Goal: Browse casually

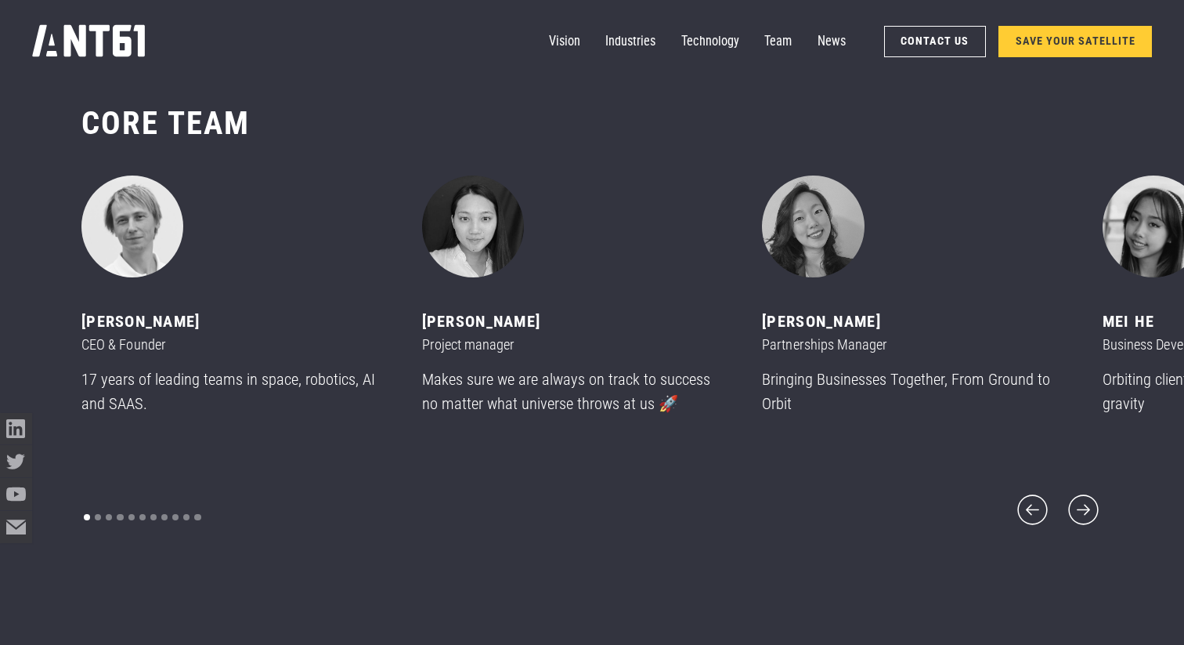
scroll to position [7750, 0]
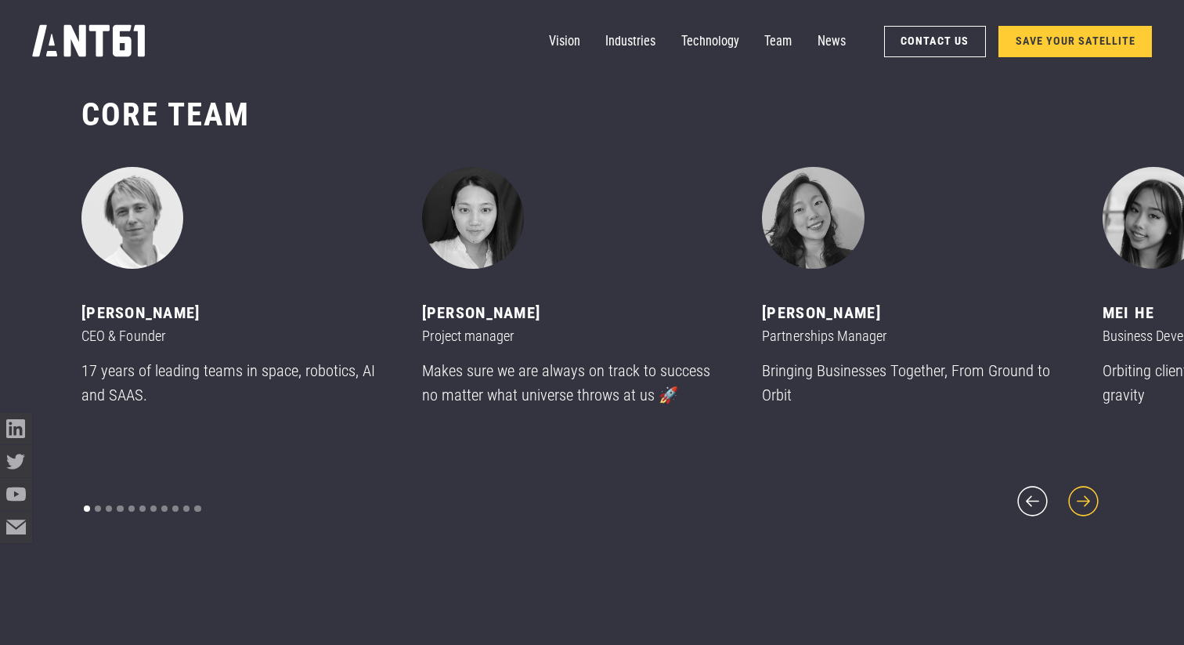
click at [1076, 488] on icon "next slide" at bounding box center [1083, 501] width 38 height 38
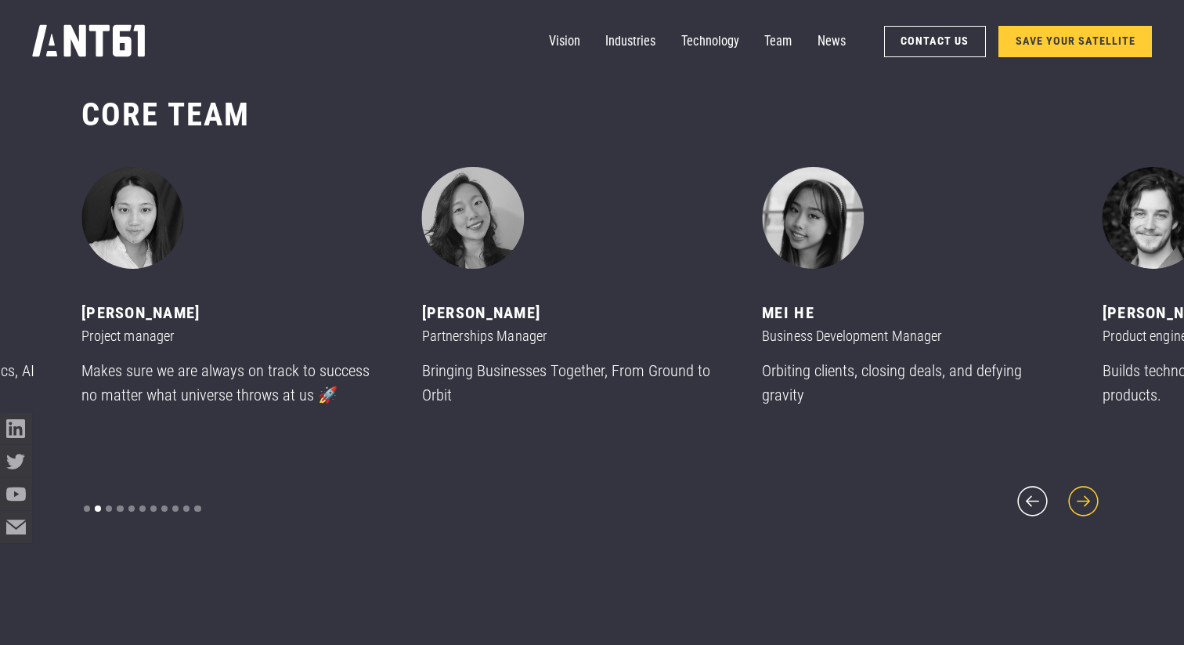
click at [1076, 488] on icon "next slide" at bounding box center [1083, 501] width 38 height 38
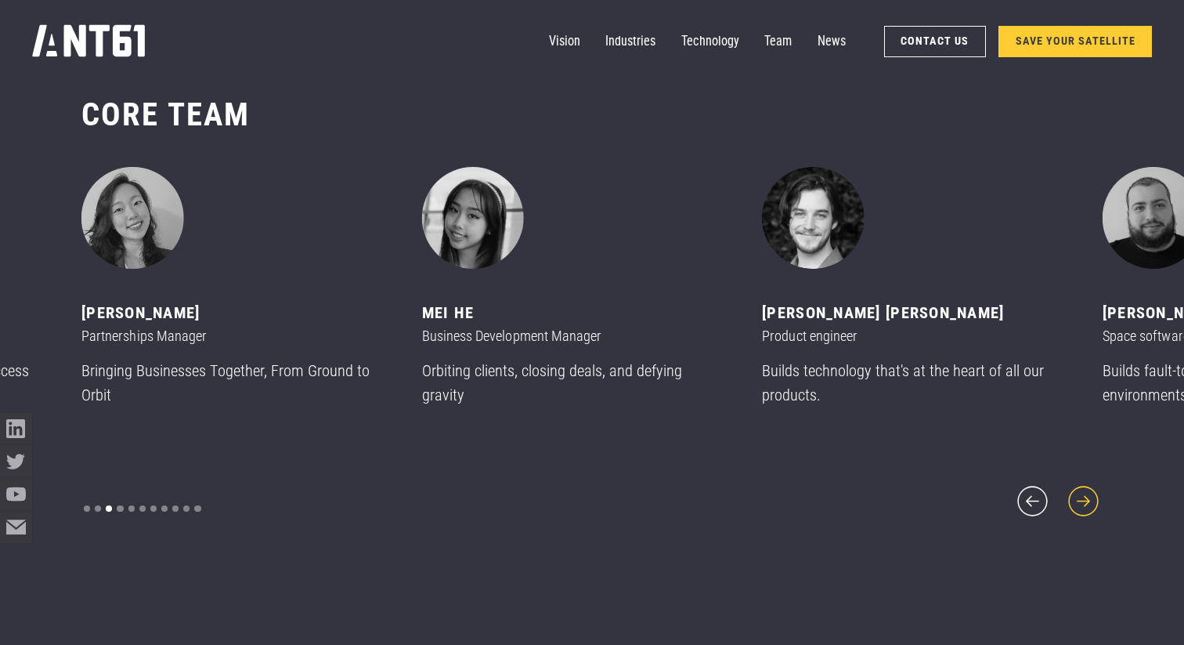
click at [1076, 488] on icon "next slide" at bounding box center [1083, 501] width 38 height 38
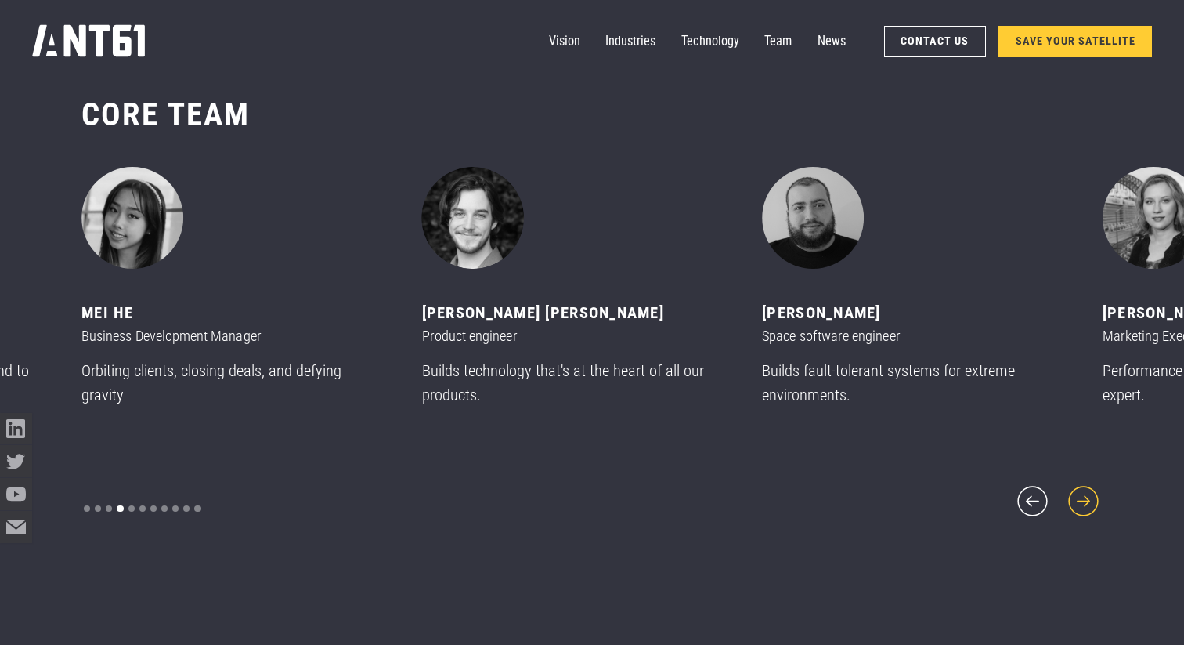
click at [1076, 488] on icon "next slide" at bounding box center [1083, 501] width 38 height 38
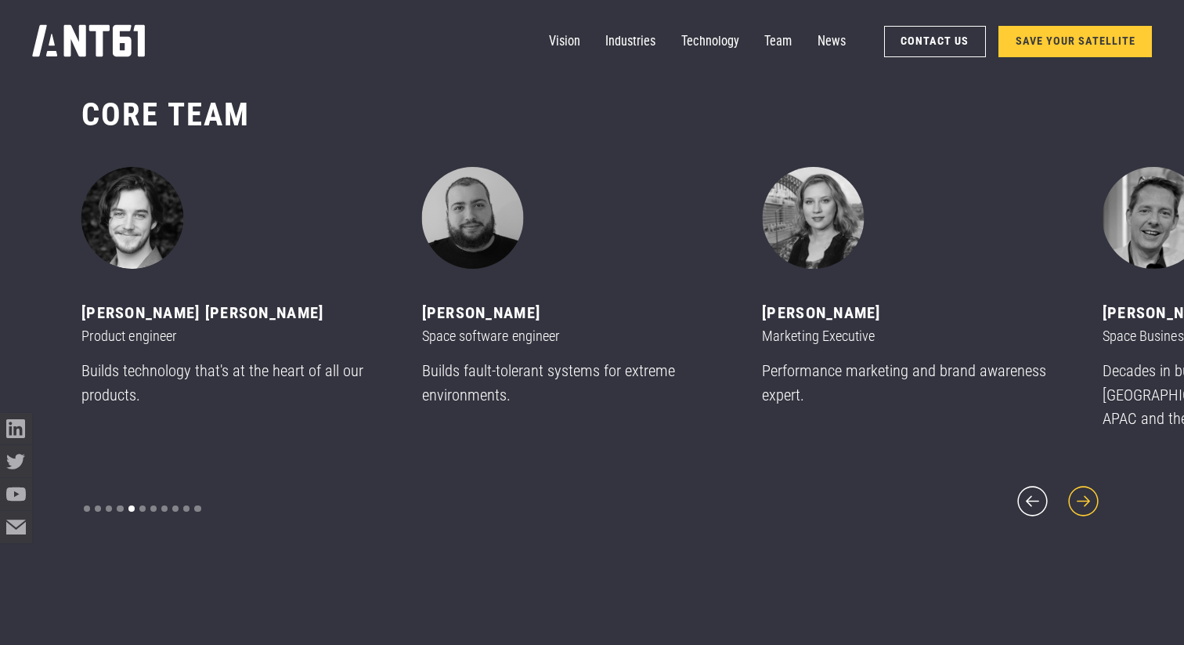
click at [1076, 488] on icon "next slide" at bounding box center [1083, 501] width 38 height 38
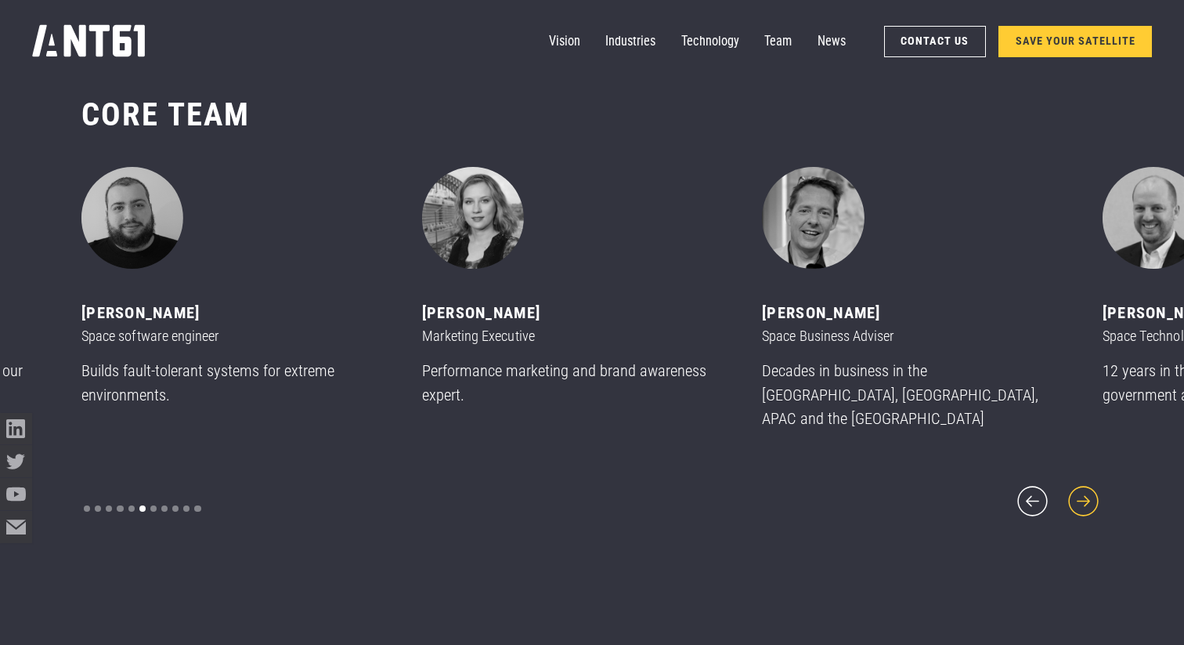
click at [1076, 488] on icon "next slide" at bounding box center [1083, 501] width 38 height 38
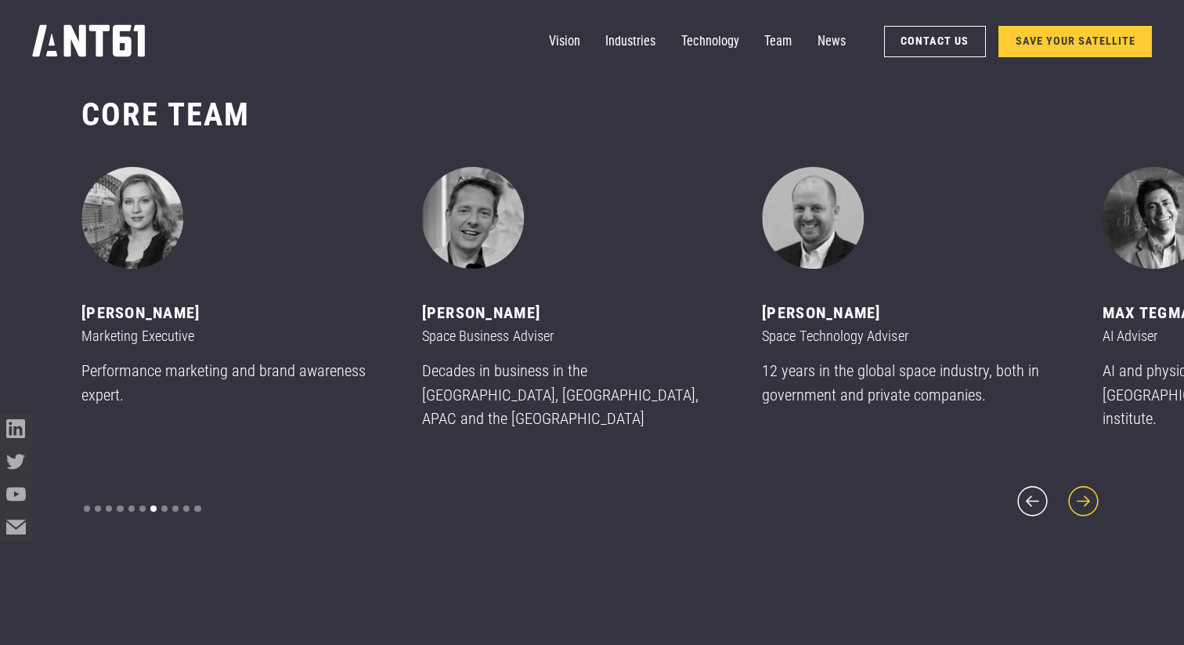
click at [1076, 488] on icon "next slide" at bounding box center [1083, 501] width 38 height 38
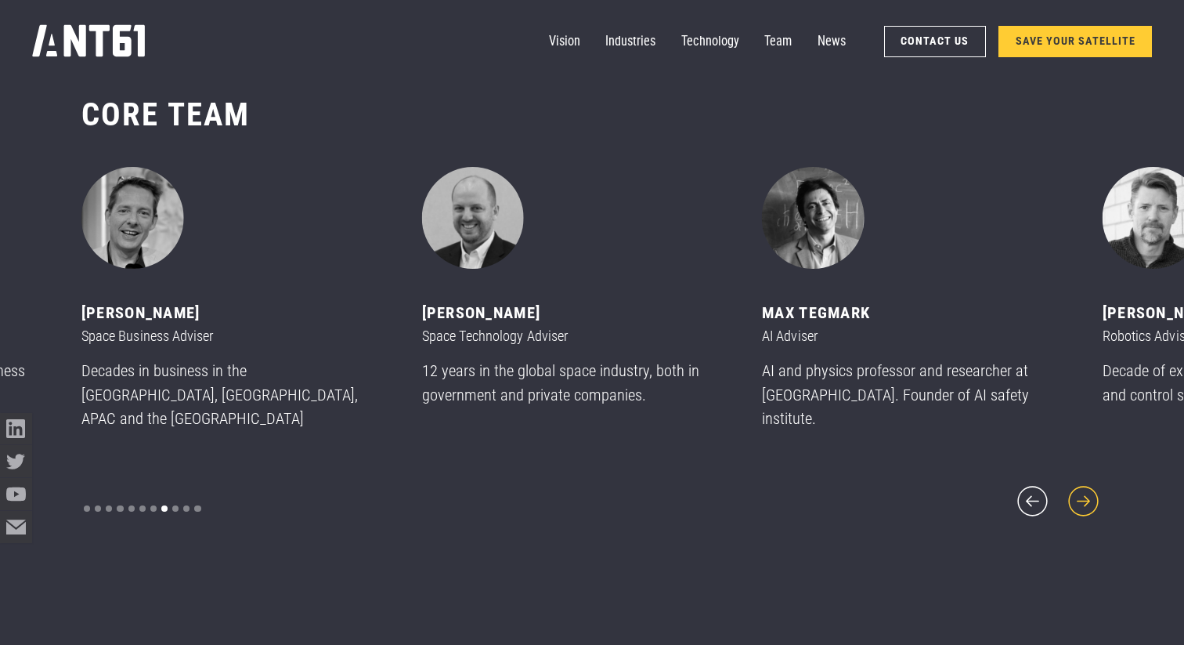
click at [1086, 490] on icon "next slide" at bounding box center [1083, 501] width 38 height 38
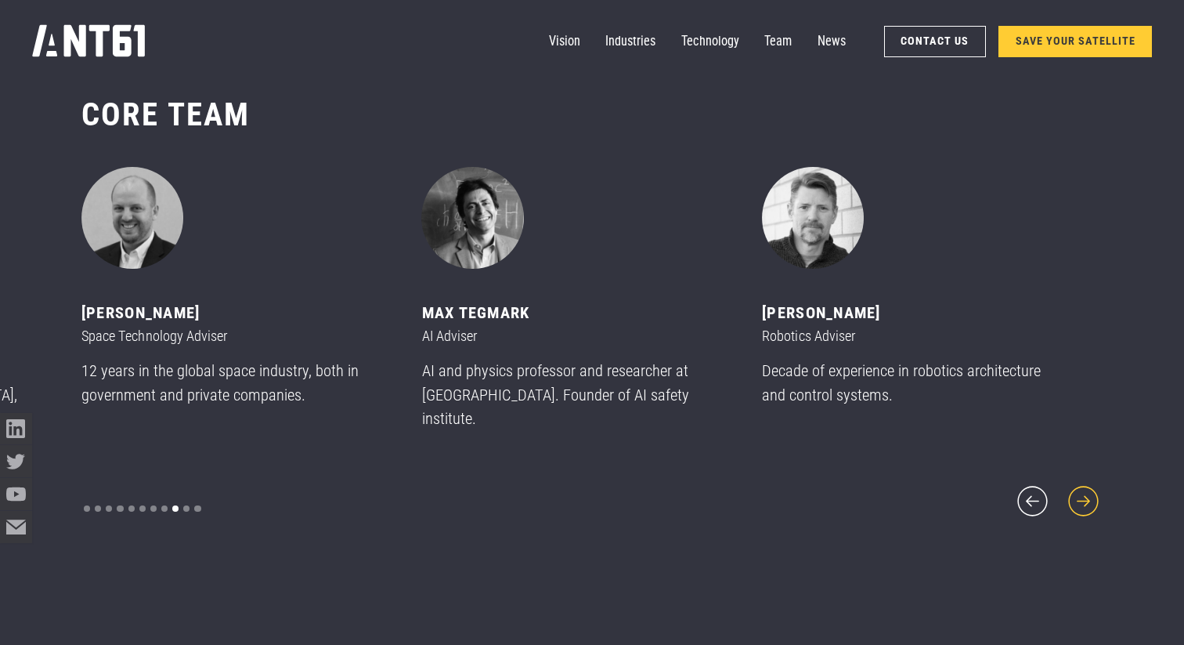
click at [1086, 490] on icon "next slide" at bounding box center [1083, 501] width 38 height 38
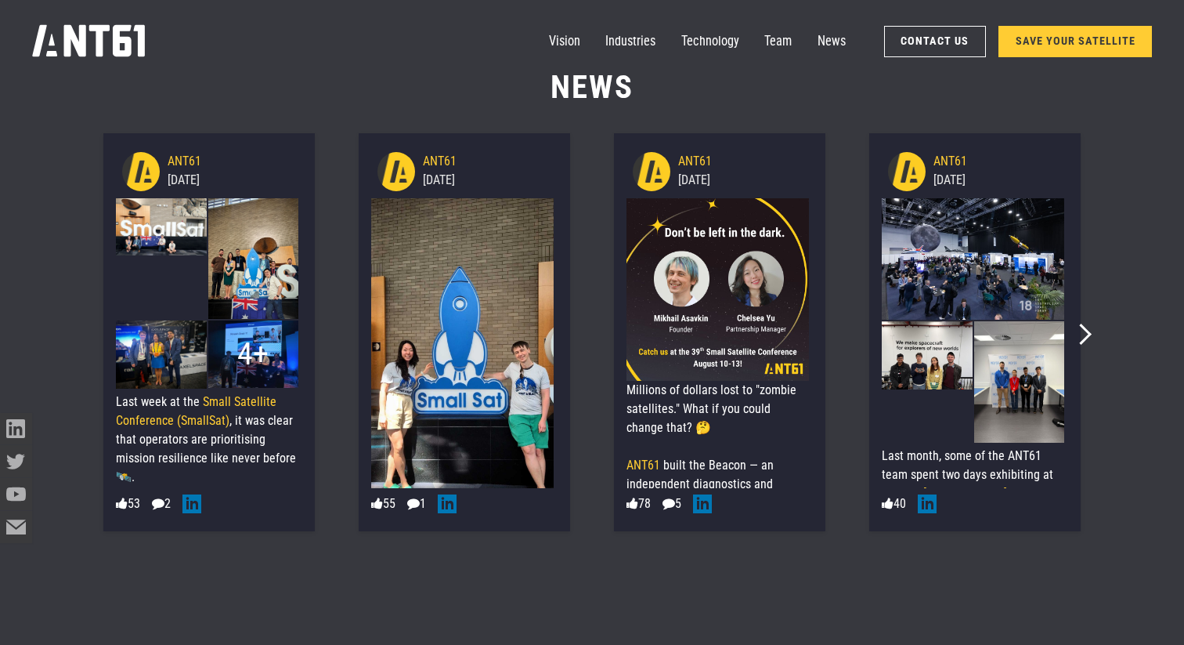
scroll to position [8361, 0]
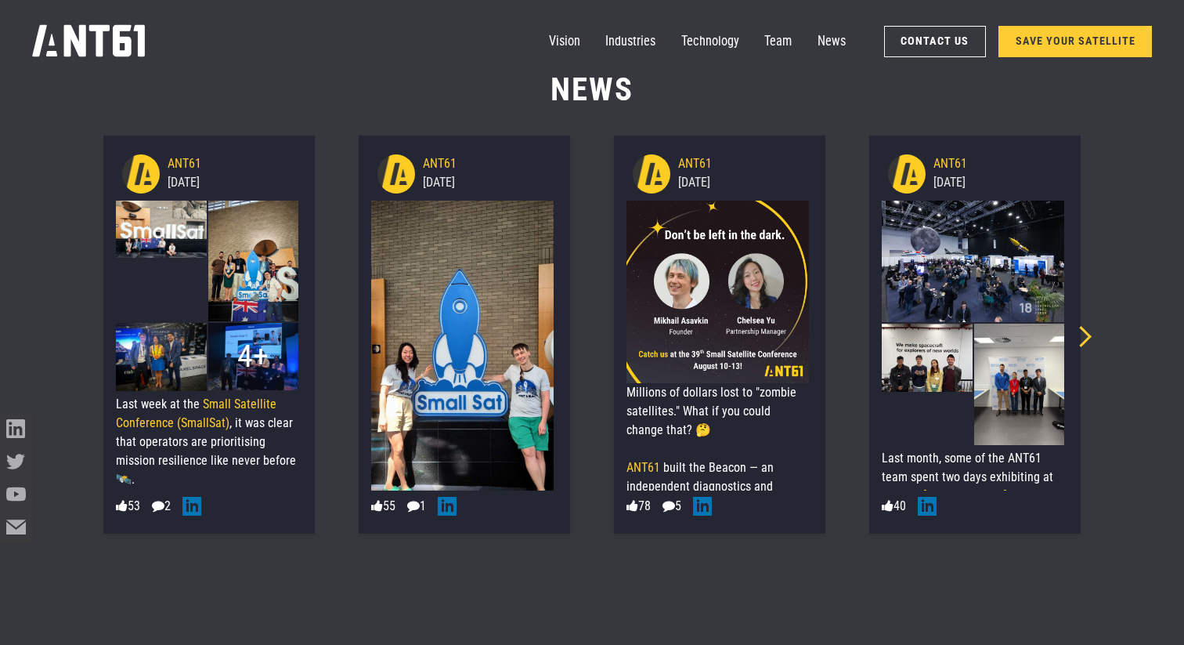
click at [1082, 341] on icon "Next slide" at bounding box center [1081, 336] width 21 height 21
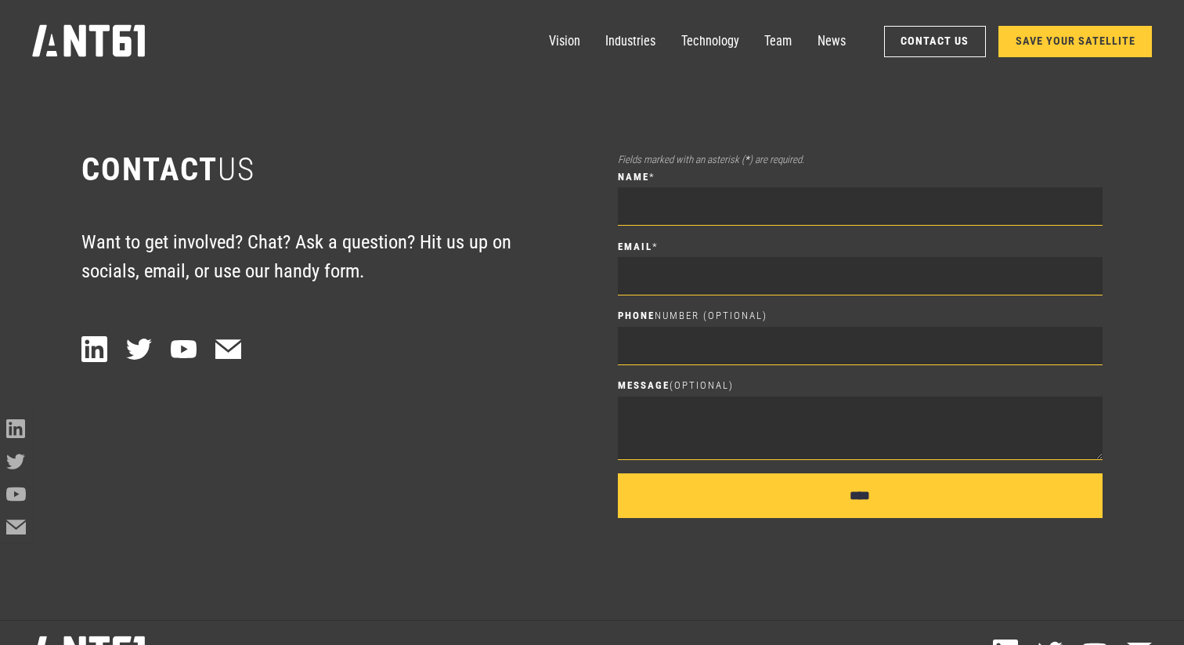
scroll to position [9015, 0]
